Goal: Information Seeking & Learning: Learn about a topic

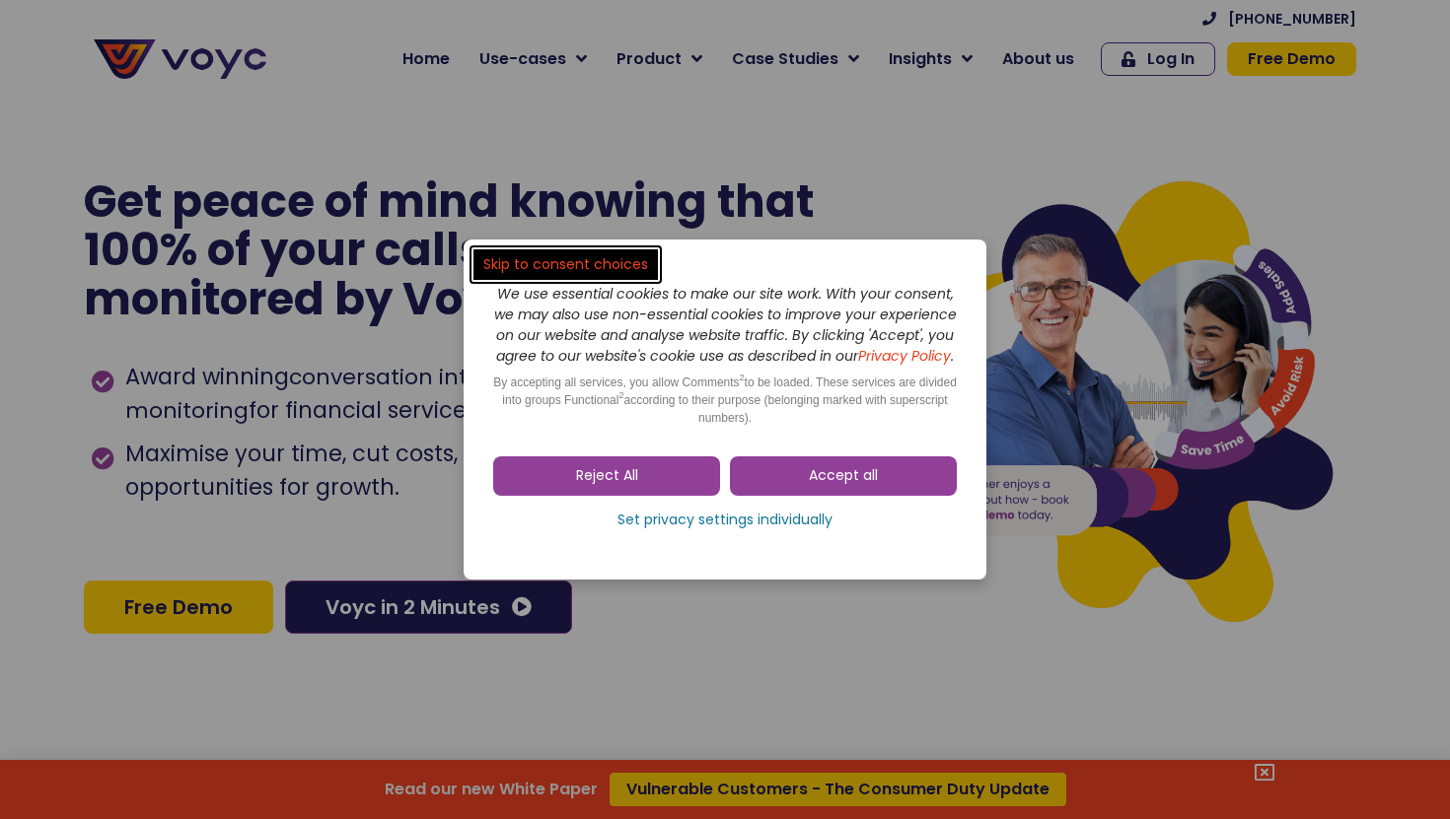
click at [823, 477] on span "Accept all" at bounding box center [843, 476] width 69 height 20
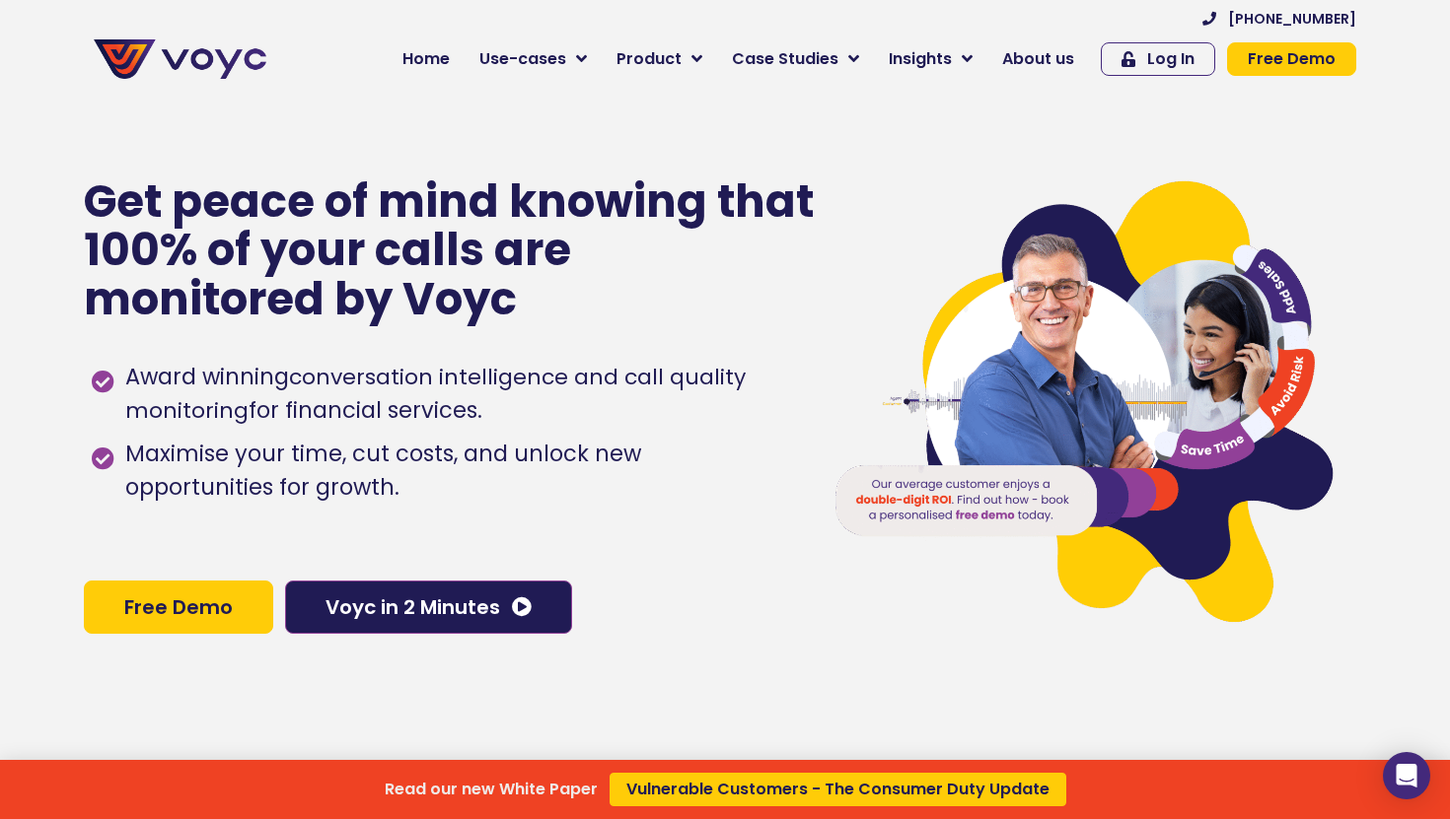
click at [841, 460] on div "Read our new White Paper Vulnerable Customers - The Consumer Duty Update" at bounding box center [725, 409] width 1450 height 819
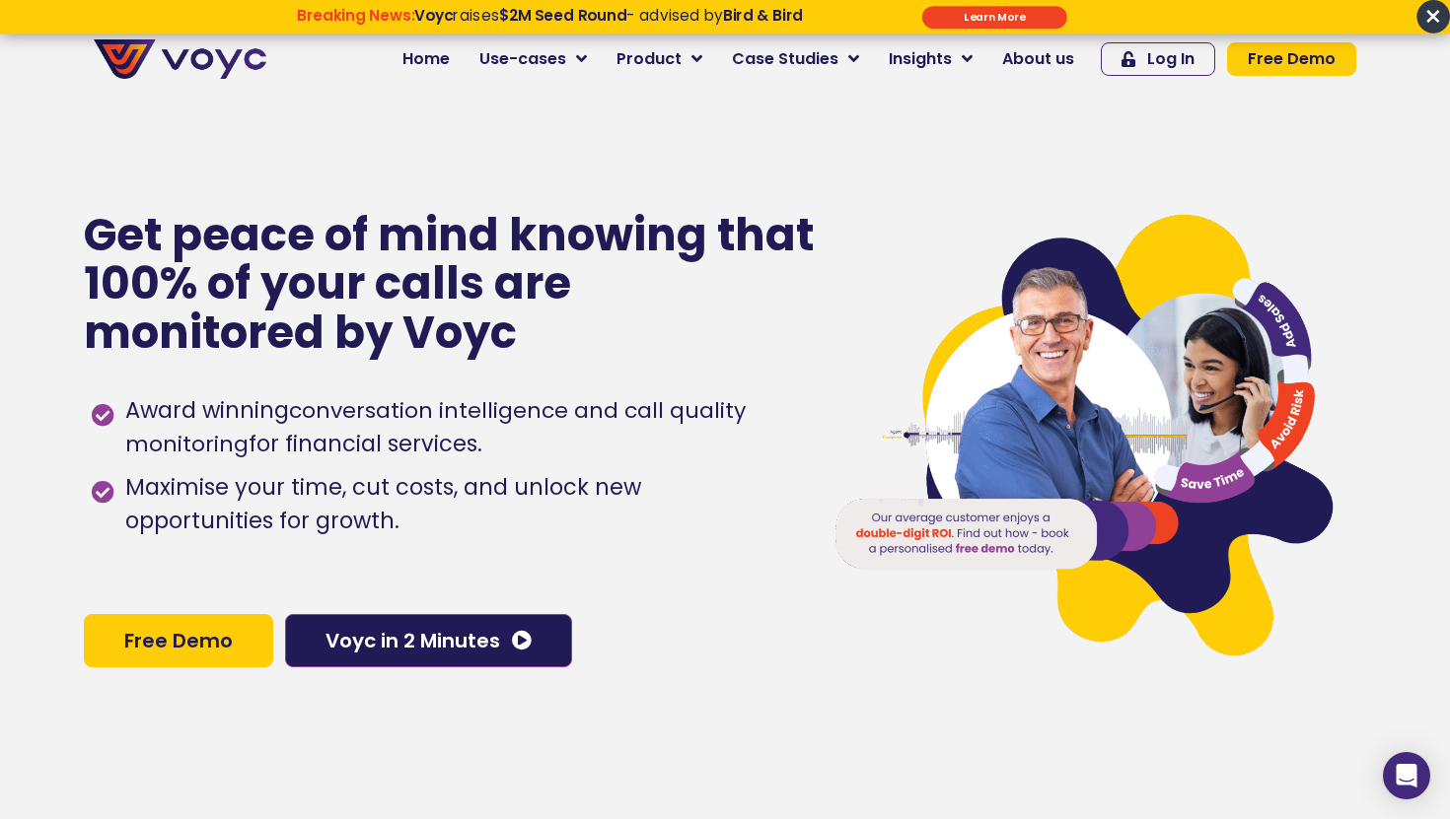
click at [625, 28] on div "Breaking News: Voyc raises $2M Seed Round - advised by Bird & Bird Learn More *…" at bounding box center [725, 17] width 1450 height 34
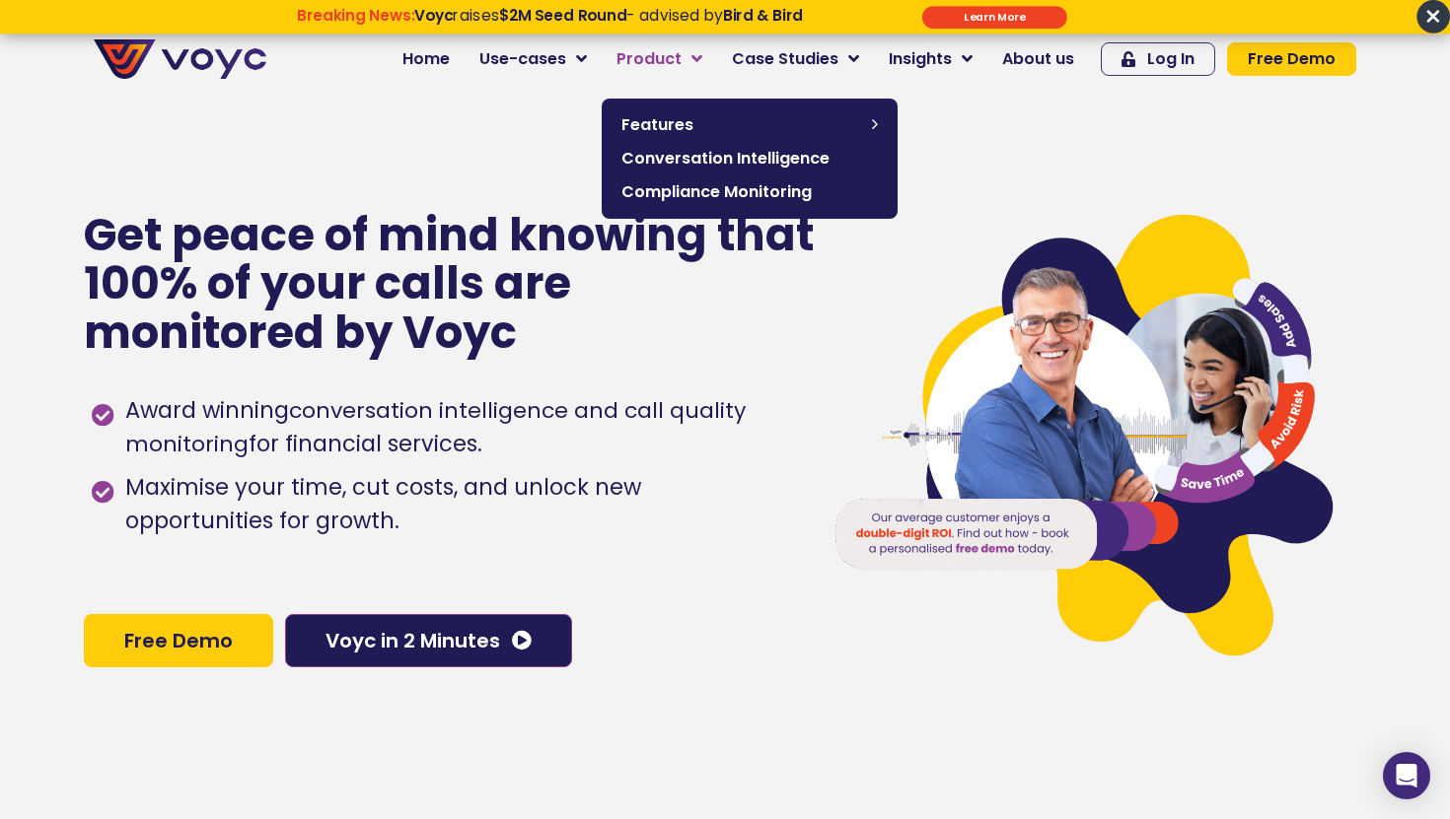
click at [637, 50] on span "Product" at bounding box center [648, 59] width 65 height 24
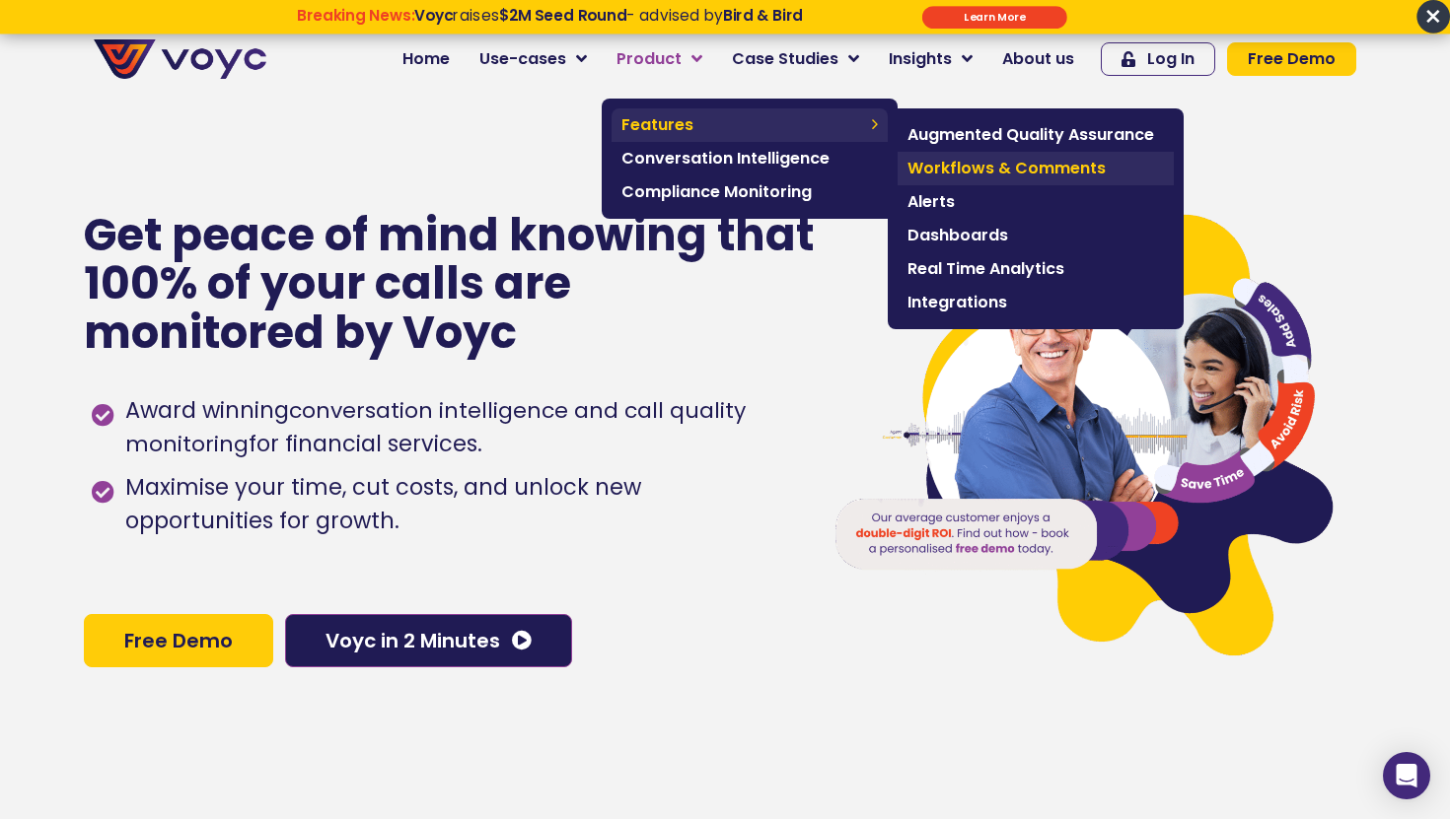
click at [1038, 174] on span "Workflows & Comments" at bounding box center [1035, 169] width 256 height 24
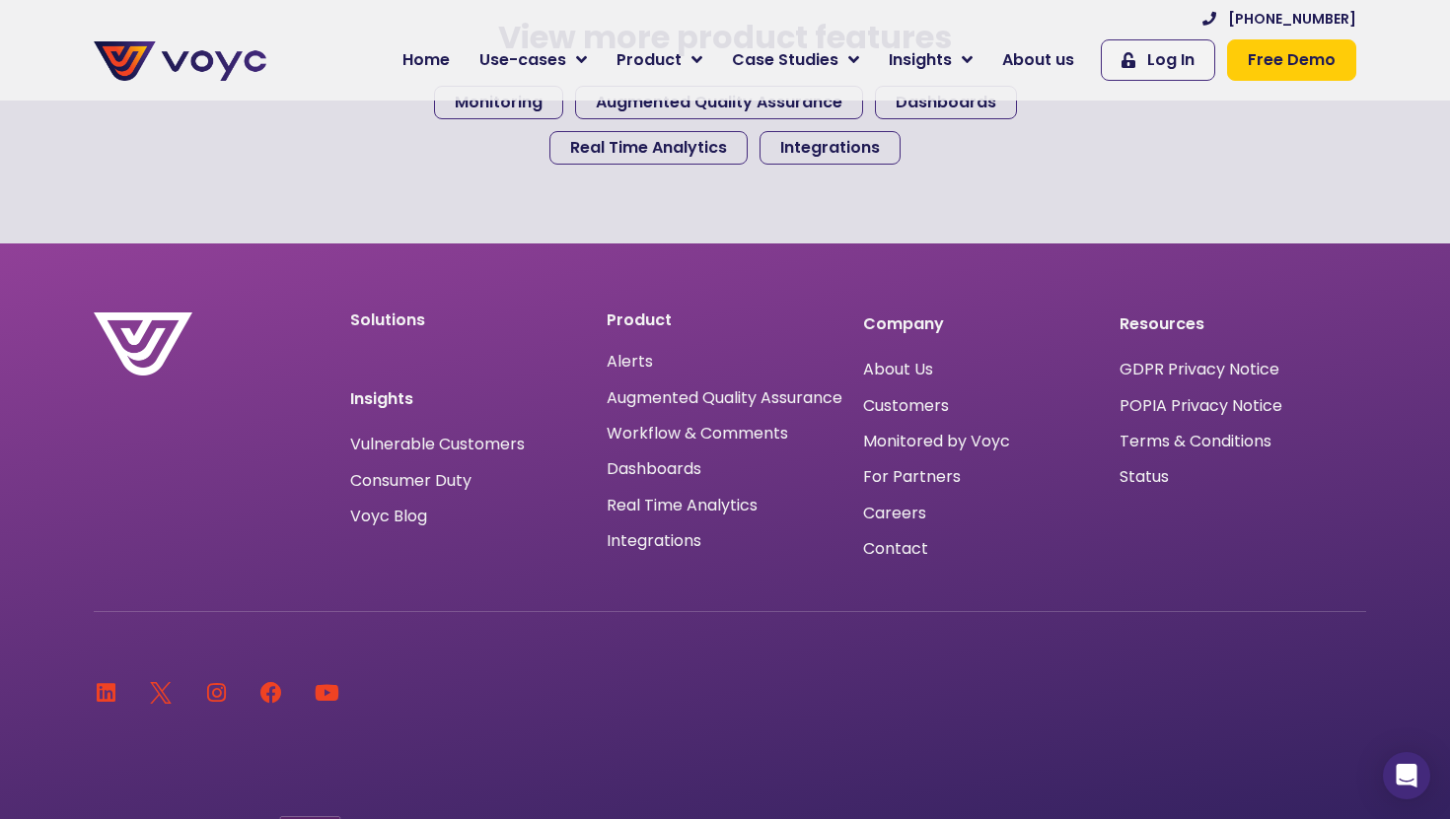
scroll to position [2065, 0]
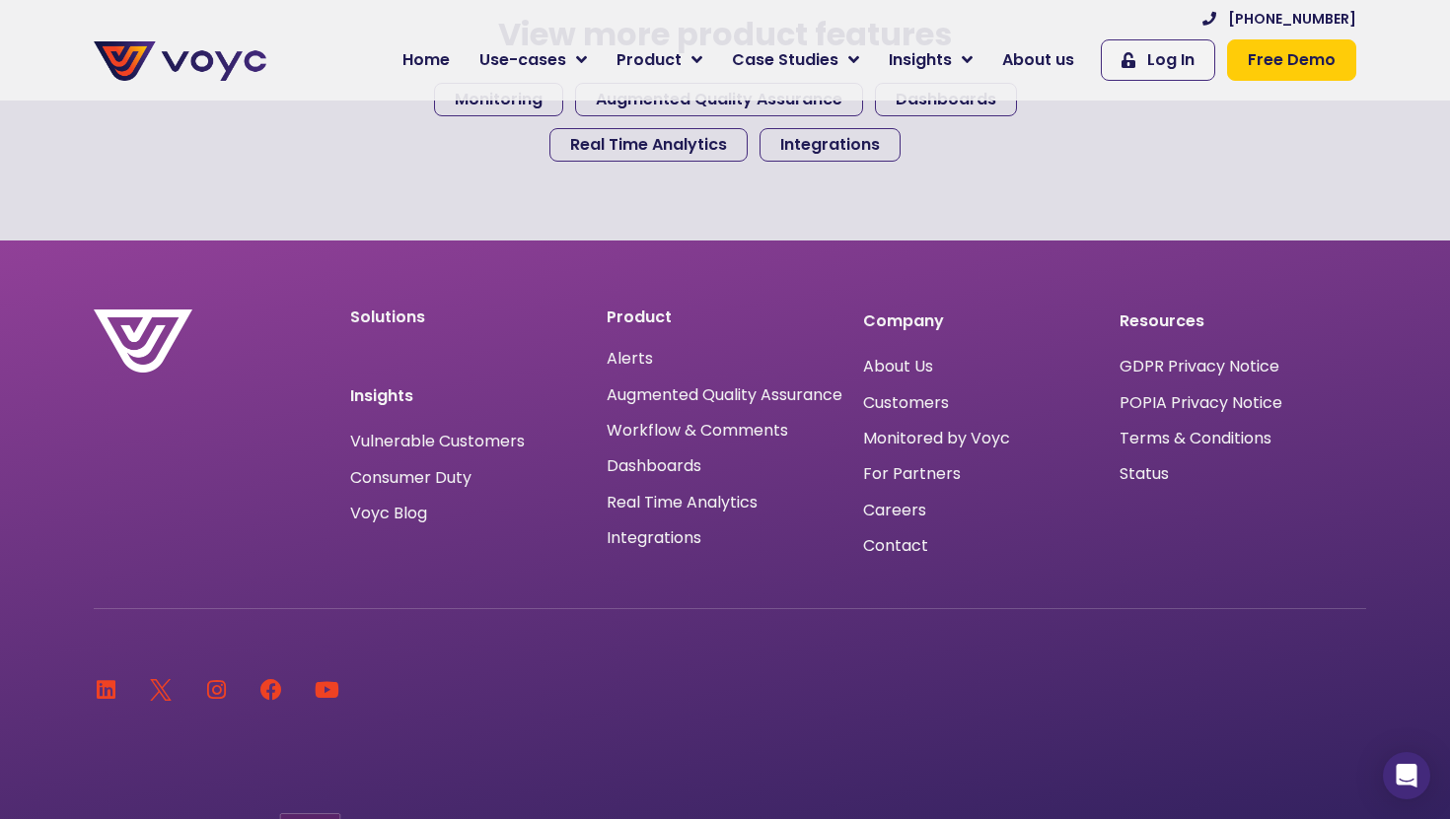
click at [393, 397] on p "Insights" at bounding box center [468, 397] width 237 height 24
click at [436, 439] on span "Vulnerable Customers" at bounding box center [437, 442] width 175 height 16
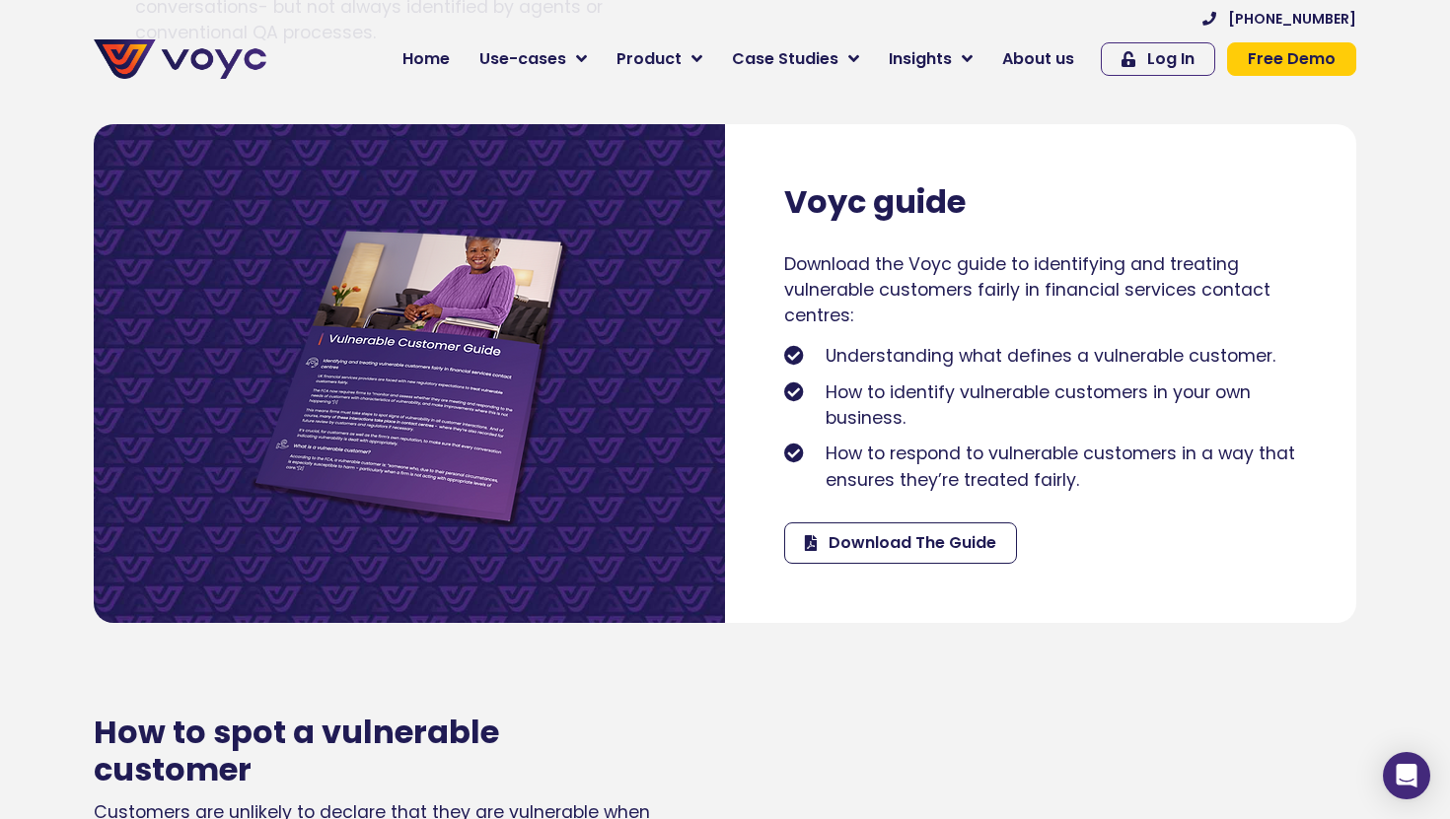
scroll to position [1253, 0]
